Goal: Information Seeking & Learning: Check status

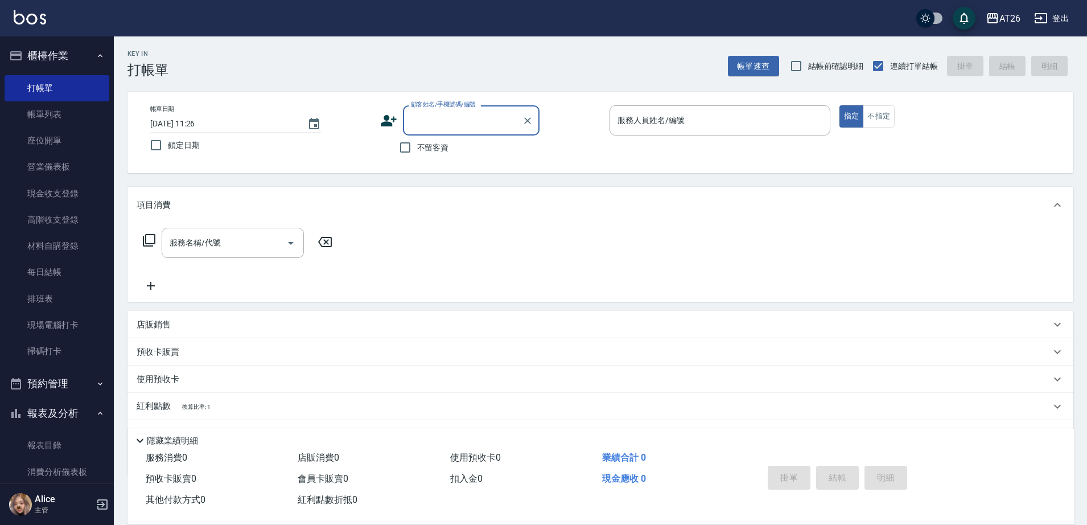
click at [64, 387] on button "預約管理" at bounding box center [57, 384] width 105 height 30
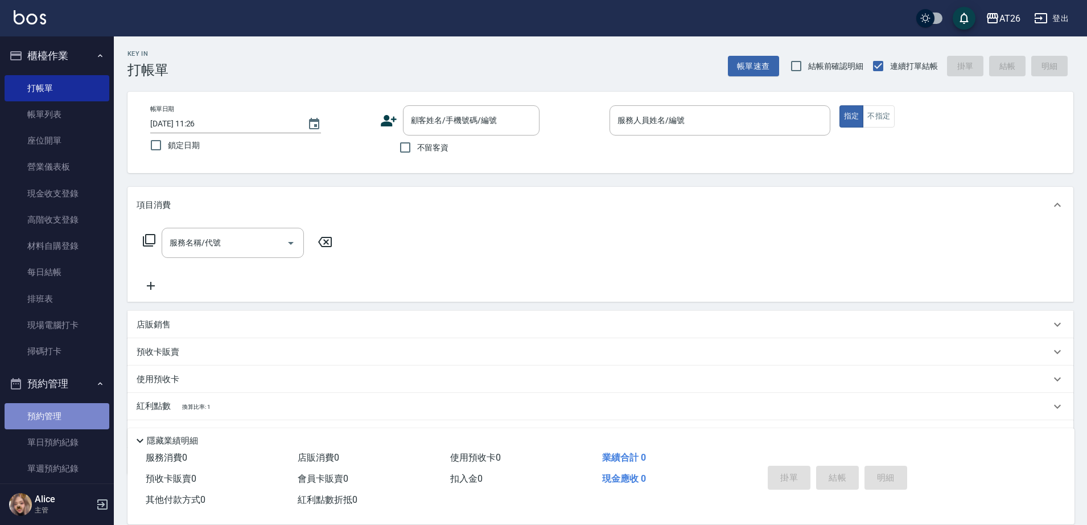
click at [60, 414] on link "預約管理" at bounding box center [57, 416] width 105 height 26
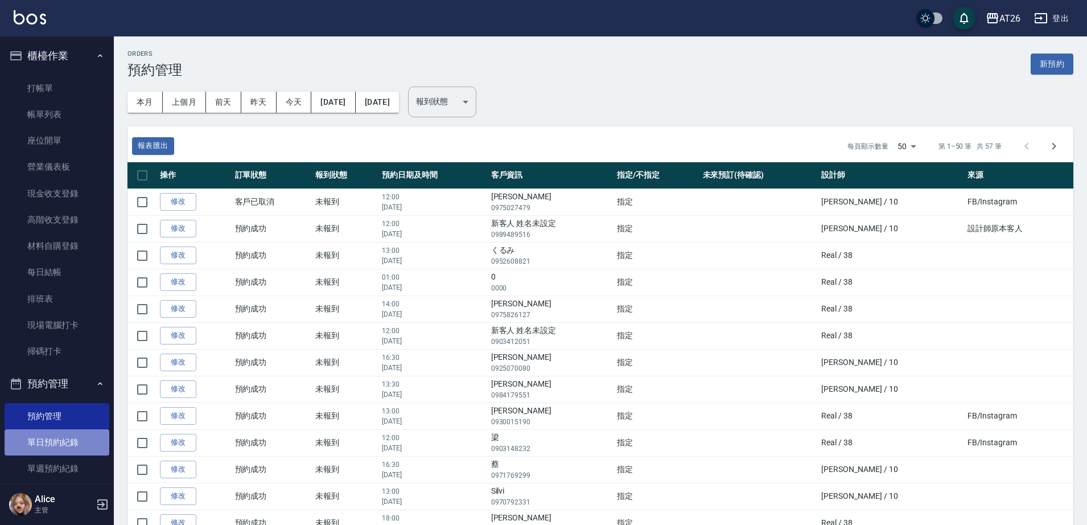
click at [71, 447] on link "單日預約紀錄" at bounding box center [57, 442] width 105 height 26
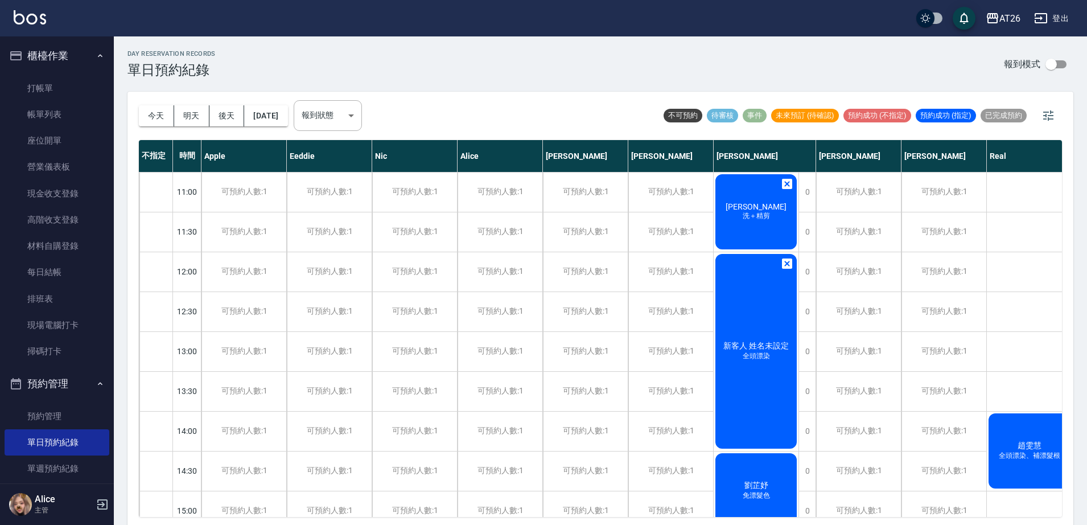
scroll to position [71, 0]
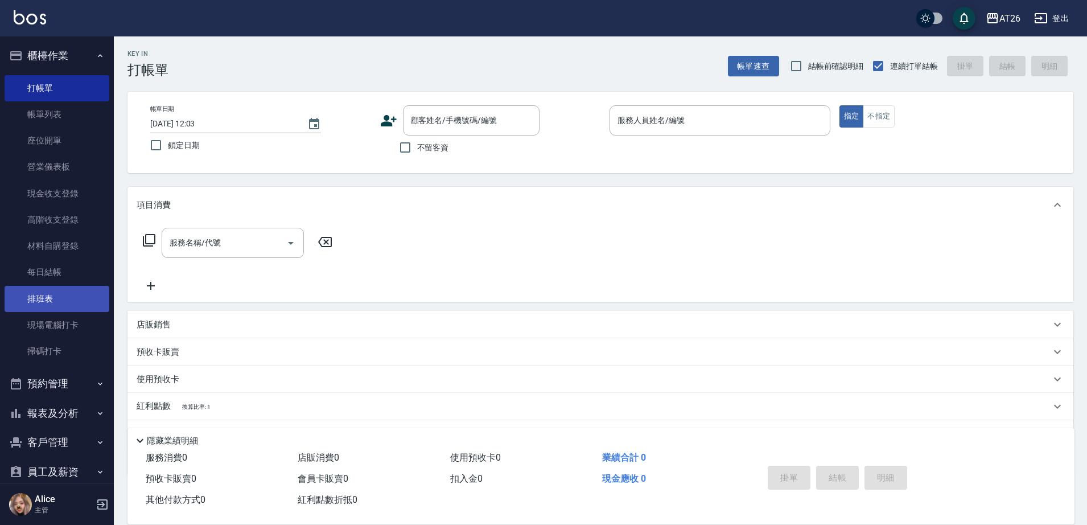
click at [45, 302] on link "排班表" at bounding box center [57, 299] width 105 height 26
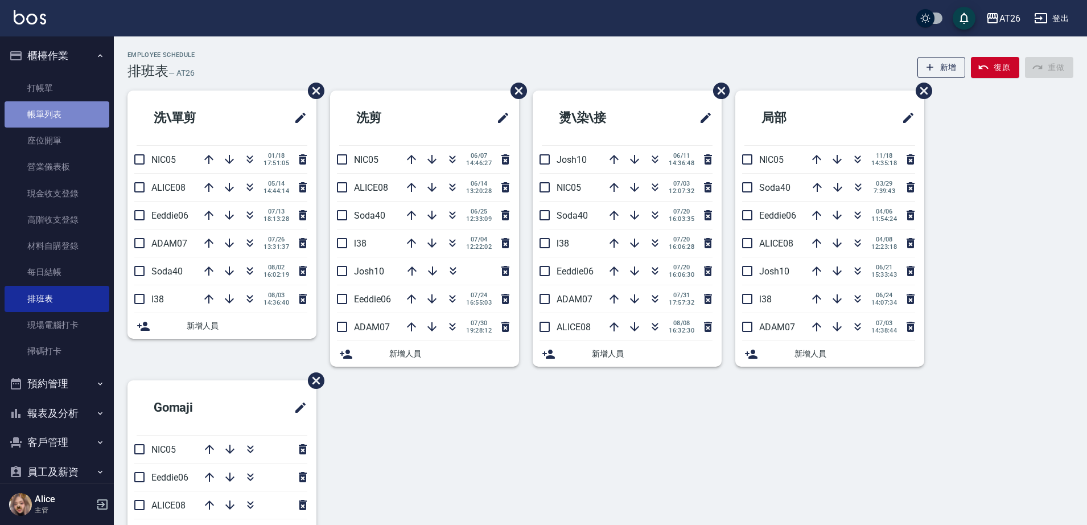
click at [80, 111] on link "帳單列表" at bounding box center [57, 114] width 105 height 26
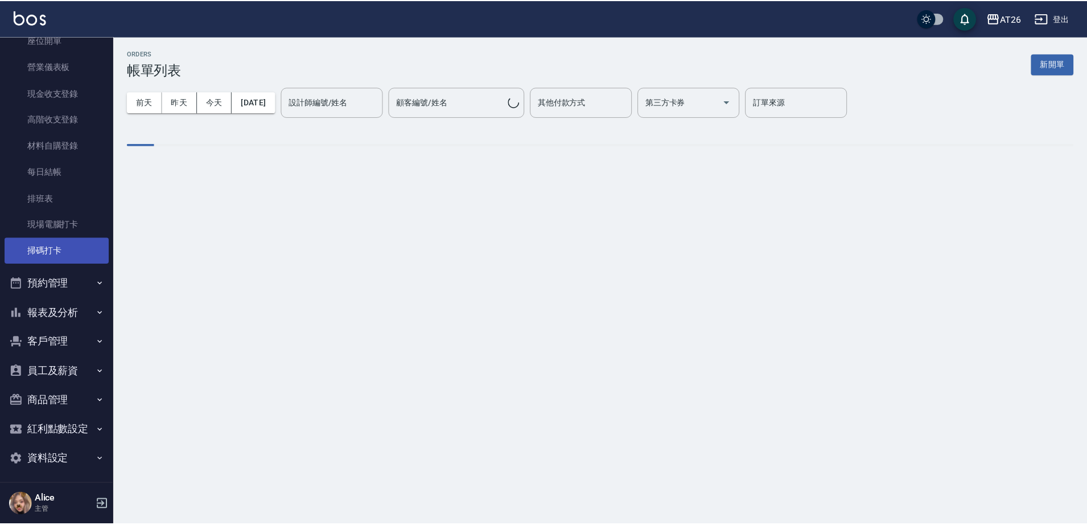
scroll to position [105, 0]
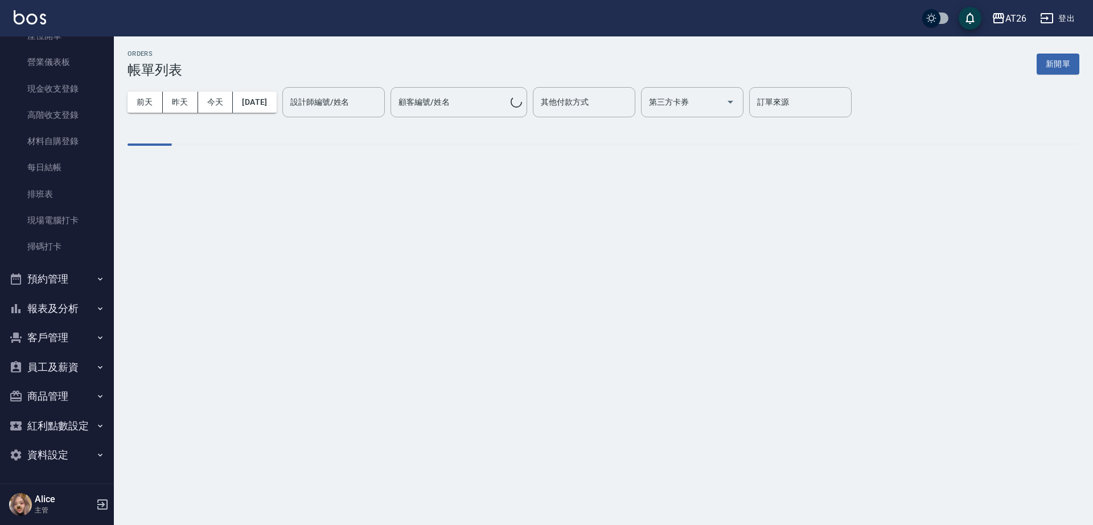
click at [55, 330] on button "客戶管理" at bounding box center [57, 338] width 105 height 30
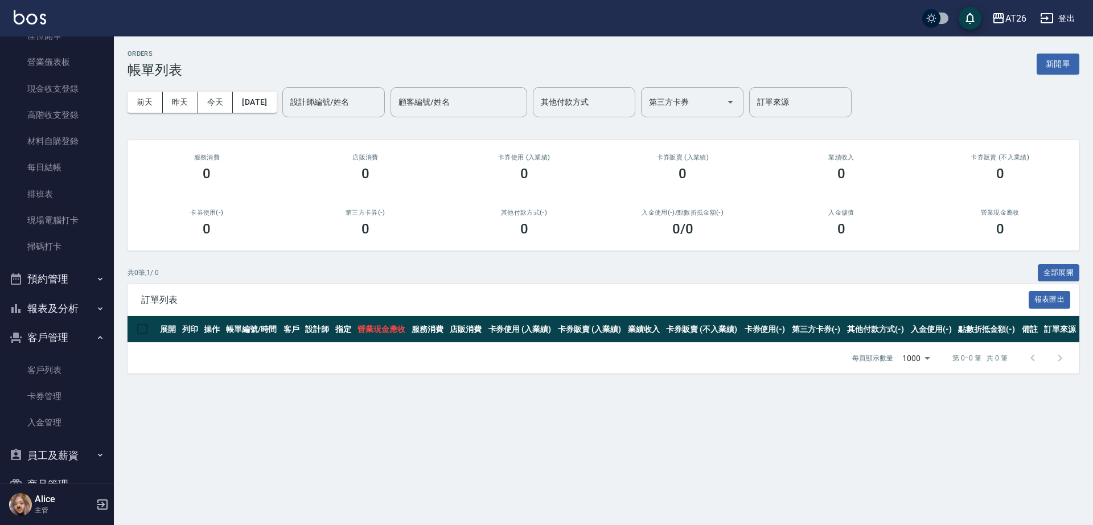
click at [63, 294] on button "報表及分析" at bounding box center [57, 309] width 105 height 30
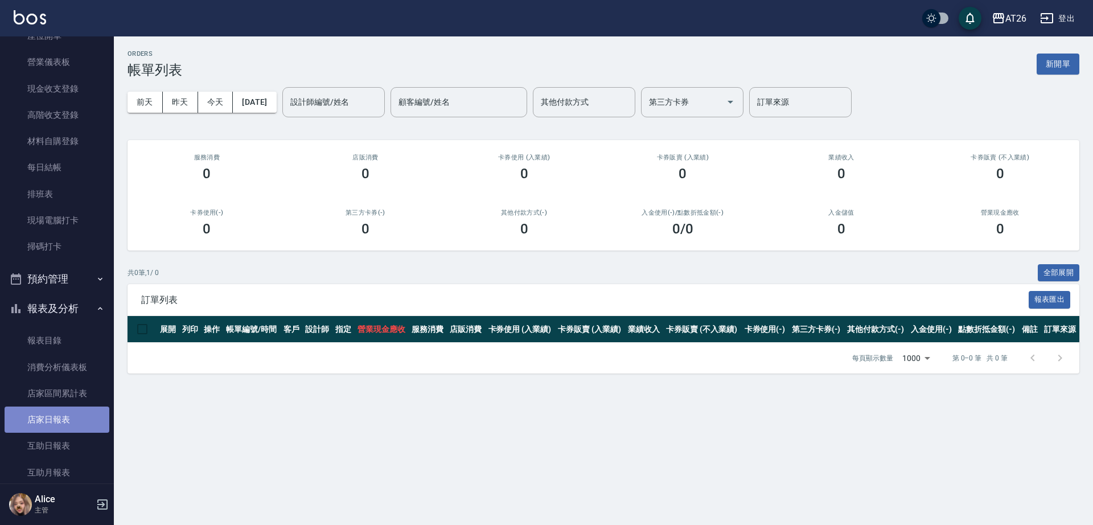
click at [60, 418] on link "店家日報表" at bounding box center [57, 419] width 105 height 26
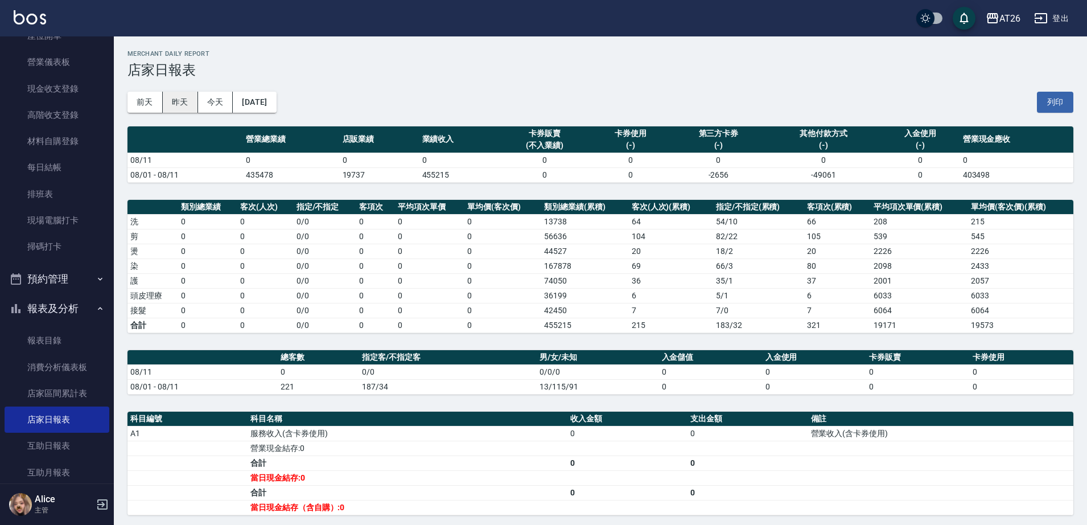
click at [186, 107] on button "昨天" at bounding box center [180, 102] width 35 height 21
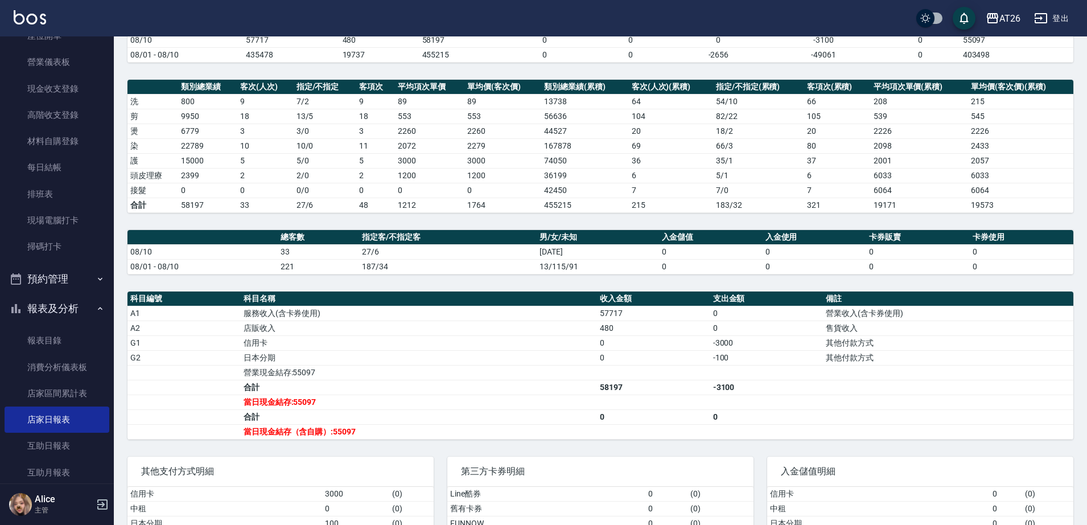
scroll to position [198, 0]
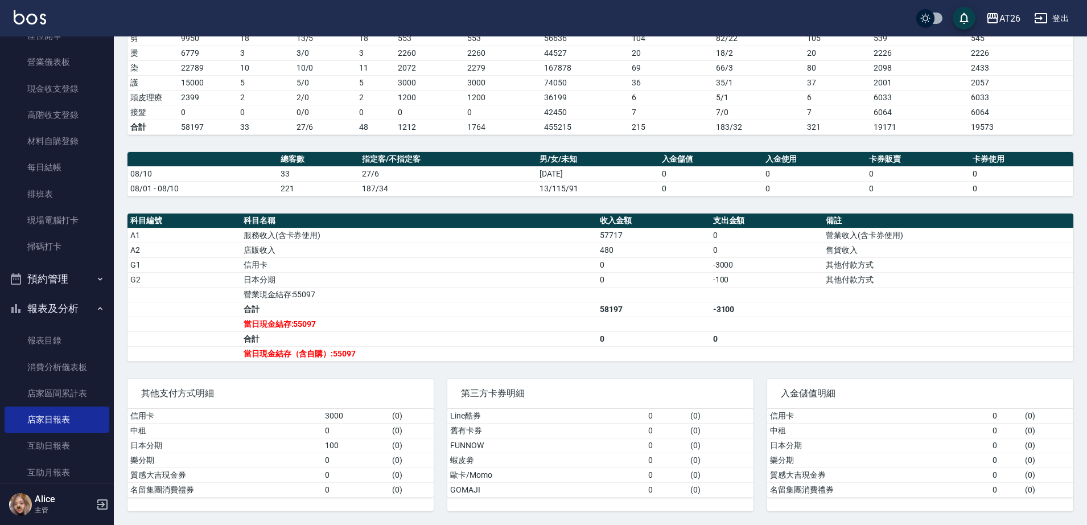
drag, startPoint x: 854, startPoint y: 319, endPoint x: 806, endPoint y: 289, distance: 56.8
click at [849, 321] on td "a dense table" at bounding box center [948, 323] width 250 height 15
